Goal: Find specific page/section: Find specific page/section

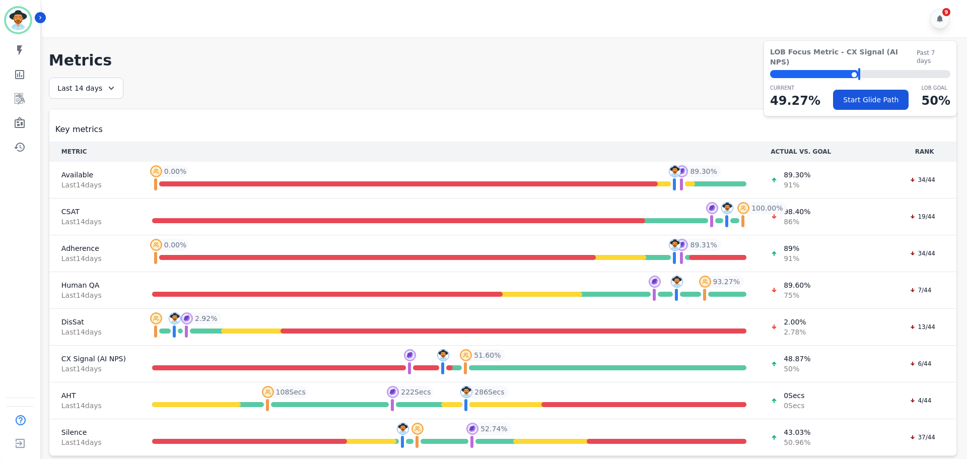
click at [19, 109] on div "My skills My Metrics Interaction Mining Wall Board Coaching History" at bounding box center [20, 98] width 40 height 117
click at [22, 117] on icon "Sidebar" at bounding box center [20, 123] width 12 height 12
